Goal: Task Accomplishment & Management: Use online tool/utility

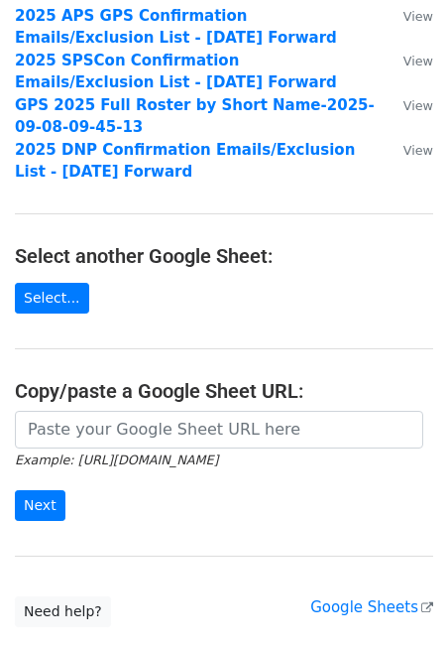
scroll to position [284, 0]
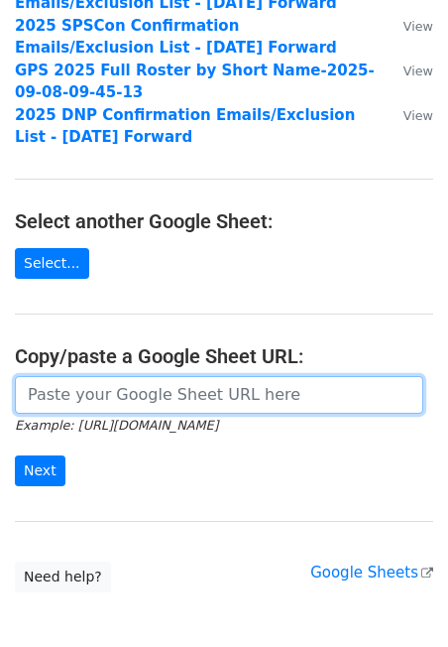
click at [138, 381] on input "url" at bounding box center [219, 395] width 409 height 38
paste input "https://docs.google.com/spreadsheets/d/1W0YN1OQMOyX7_vodjtWPuy_JFbxIBA7ZHsiPXhX…"
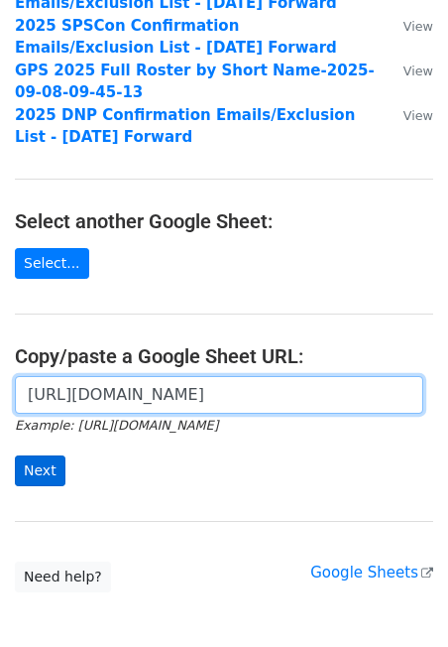
type input "https://docs.google.com/spreadsheets/d/1W0YN1OQMOyX7_vodjtWPuy_JFbxIBA7ZHsiPXhX…"
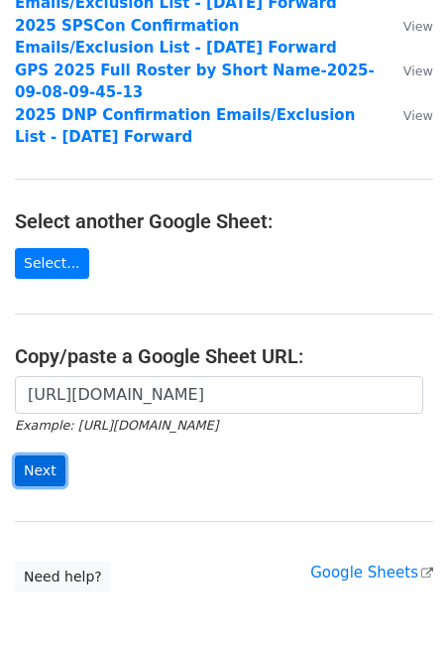
click at [36, 474] on input "Next" at bounding box center [40, 470] width 51 height 31
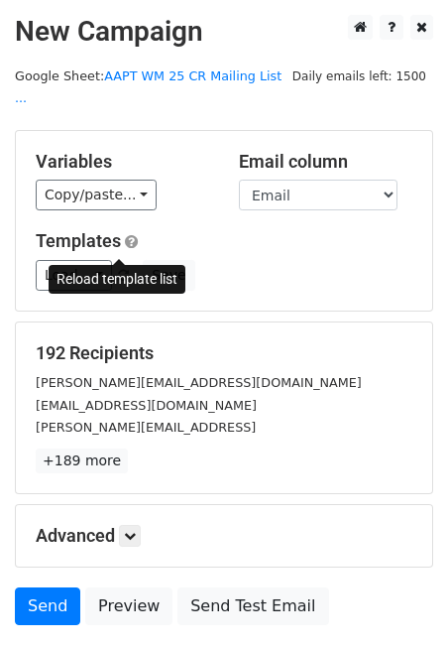
click at [121, 270] on span at bounding box center [123, 276] width 11 height 13
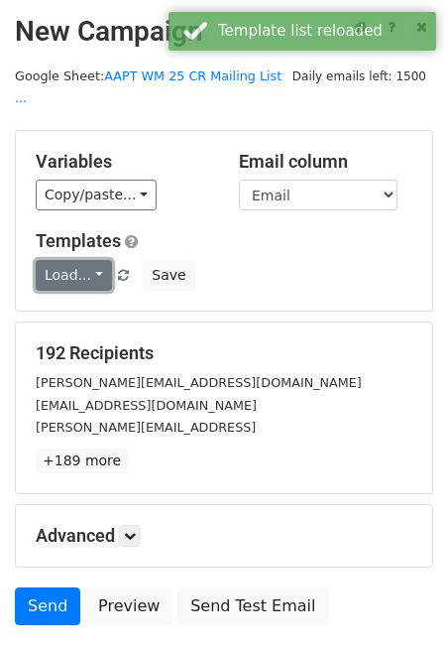
click at [92, 260] on link "Load..." at bounding box center [74, 275] width 76 height 31
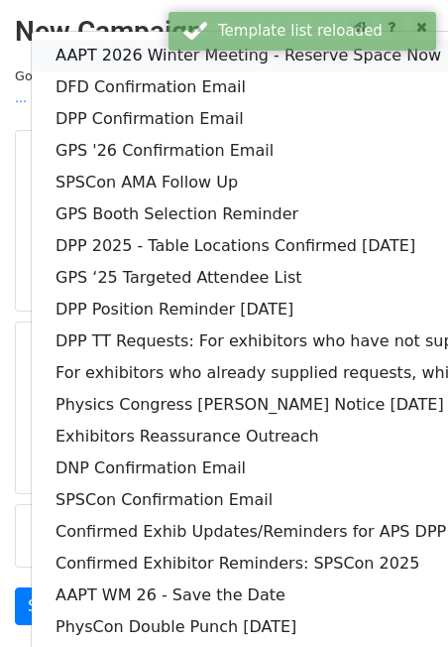
click at [121, 40] on link "AAPT 2026 Winter Meeting - Reserve Space Now" at bounding box center [383, 56] width 702 height 32
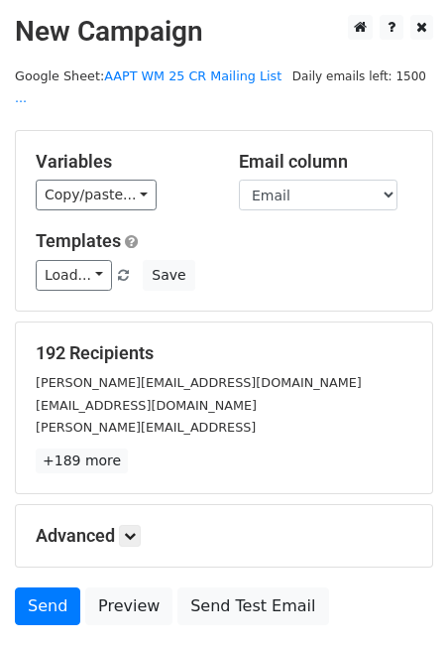
click at [360, 342] on h5 "192 Recipients" at bounding box center [224, 353] width 377 height 22
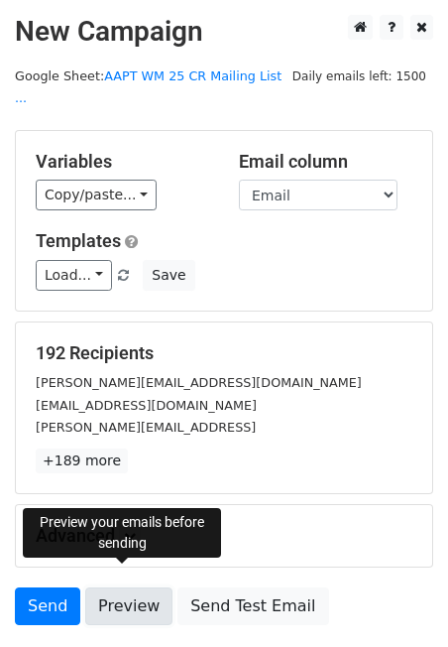
click at [130, 587] on link "Preview" at bounding box center [128, 606] width 87 height 38
